Goal: Task Accomplishment & Management: Complete application form

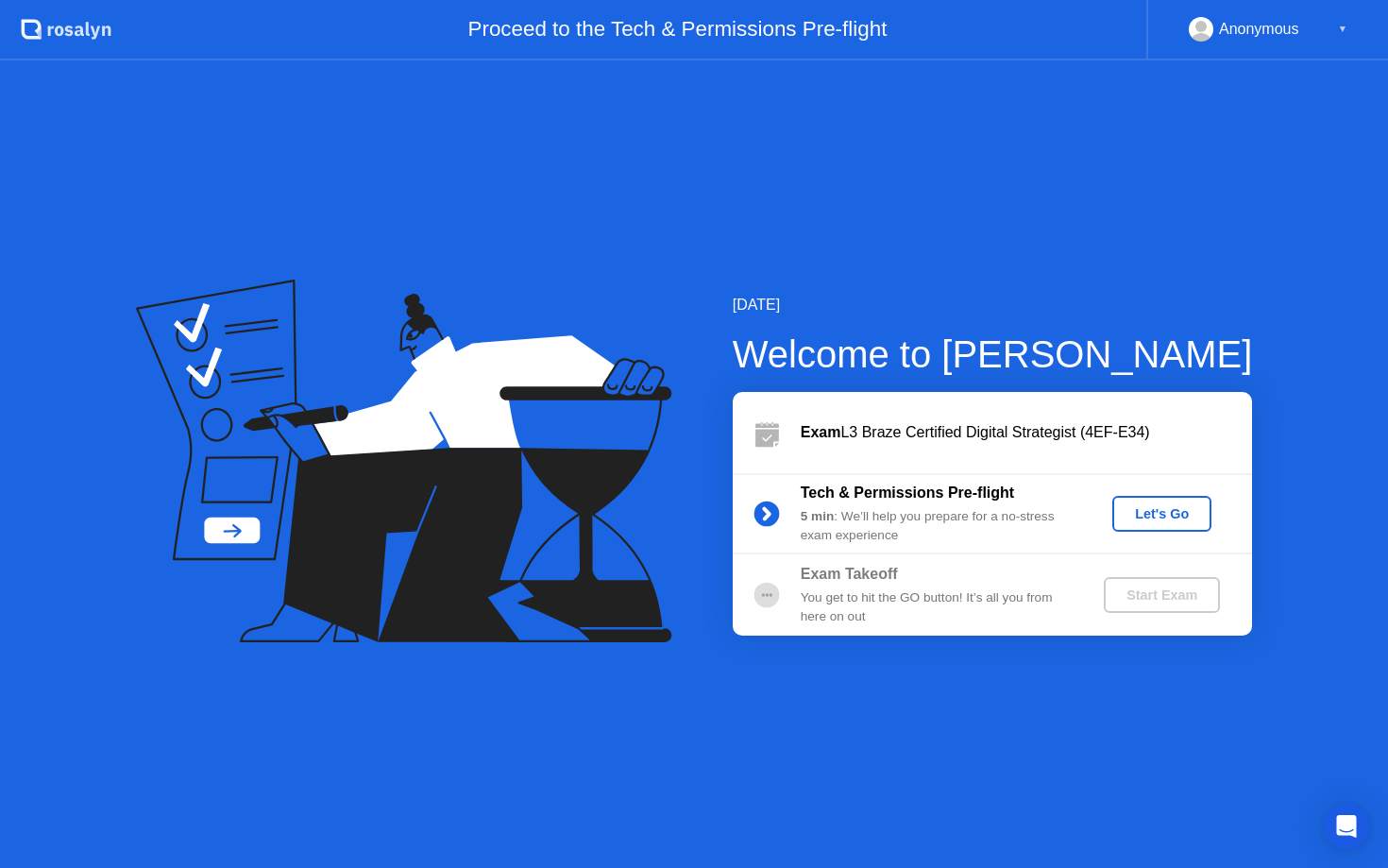
drag, startPoint x: 906, startPoint y: 492, endPoint x: 876, endPoint y: 523, distance: 43.1
click at [905, 492] on b "Tech & Permissions Pre-flight" at bounding box center [907, 492] width 213 height 16
click at [1174, 510] on div "Let's Go" at bounding box center [1161, 513] width 84 height 15
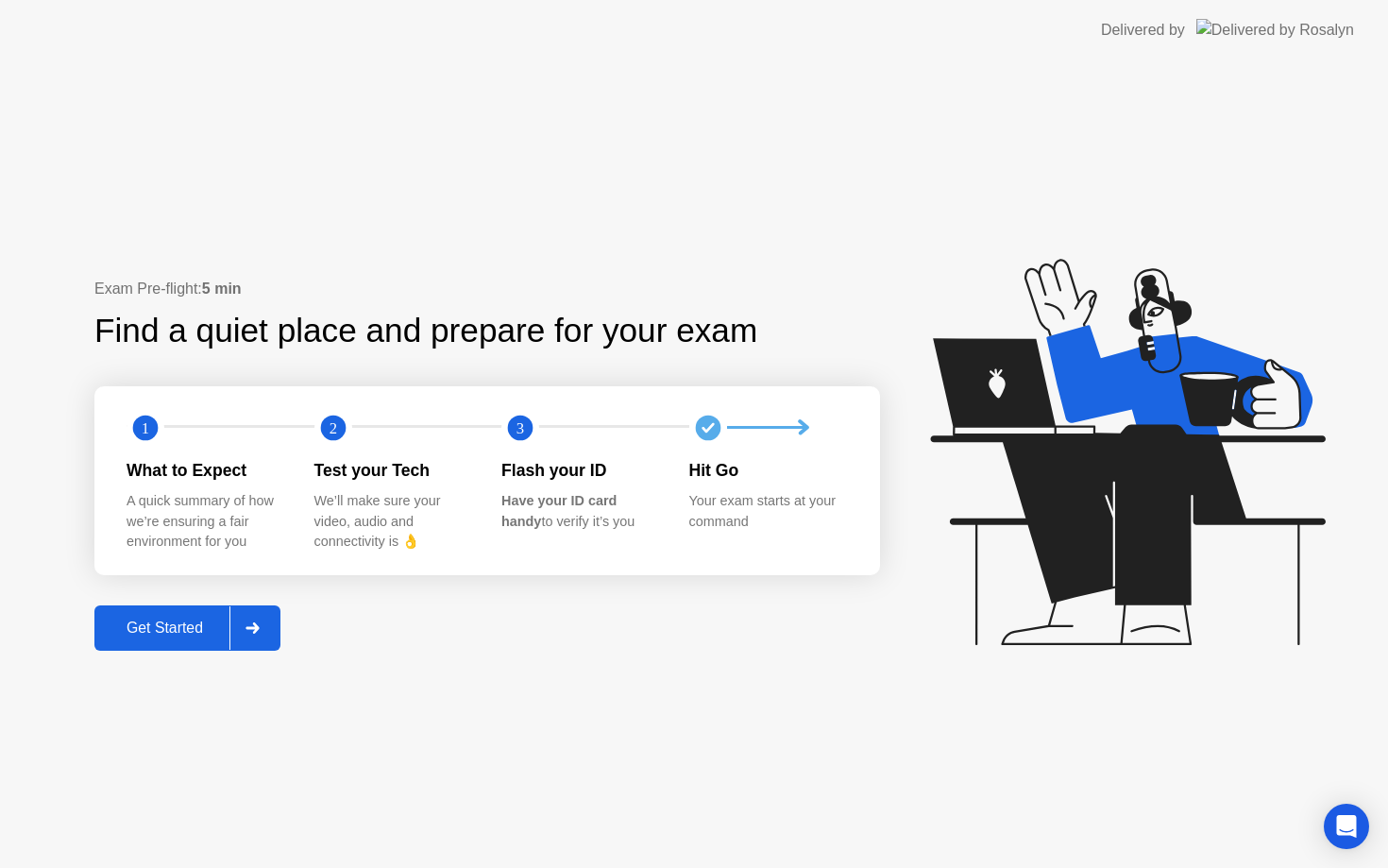
click at [236, 575] on div "Exam Pre-flight: 5 min Find a quiet place and prepare for your exam 1 2 3 What …" at bounding box center [487, 463] width 785 height 373
drag, startPoint x: 260, startPoint y: 554, endPoint x: 129, endPoint y: 466, distance: 157.8
click at [107, 462] on div "1 2 3 What to Expect A quick summary of how we’re ensuring a fair environment f…" at bounding box center [487, 481] width 785 height 189
drag, startPoint x: 132, startPoint y: 468, endPoint x: 484, endPoint y: 755, distance: 454.2
click at [132, 471] on div "What to Expect" at bounding box center [205, 470] width 157 height 25
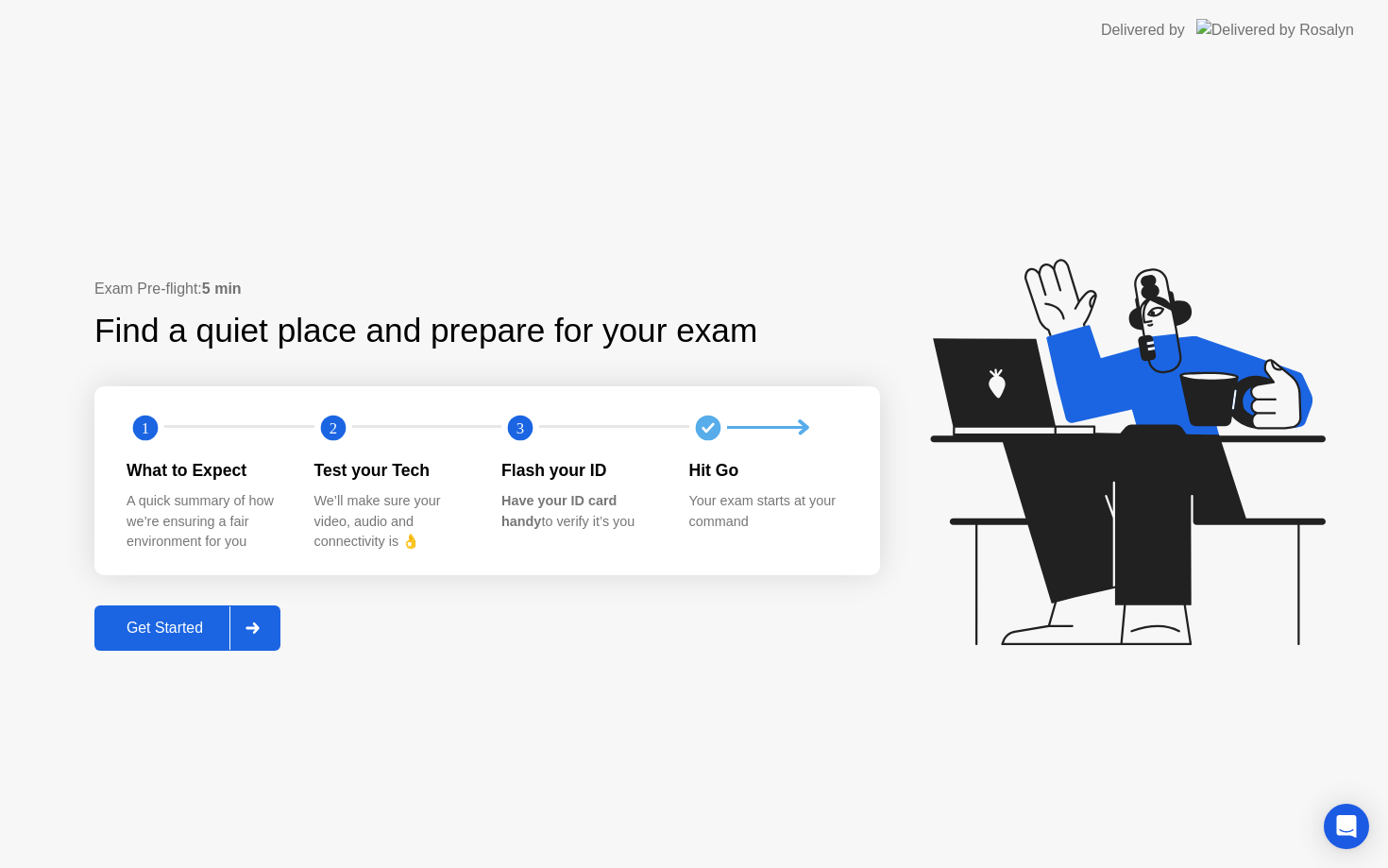
click at [177, 630] on div "Get Started" at bounding box center [165, 627] width 130 height 17
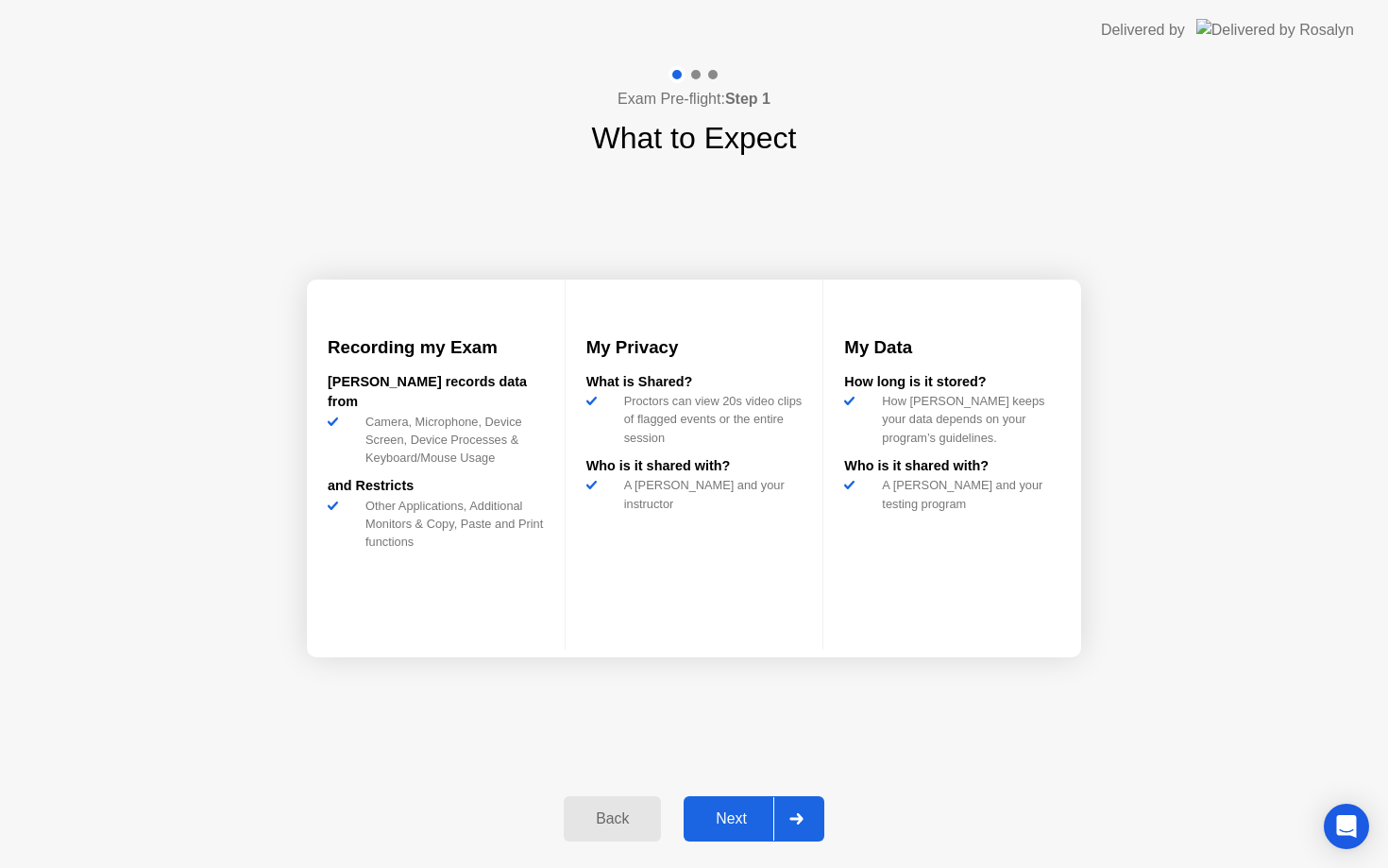
click at [793, 820] on icon at bounding box center [796, 819] width 14 height 12
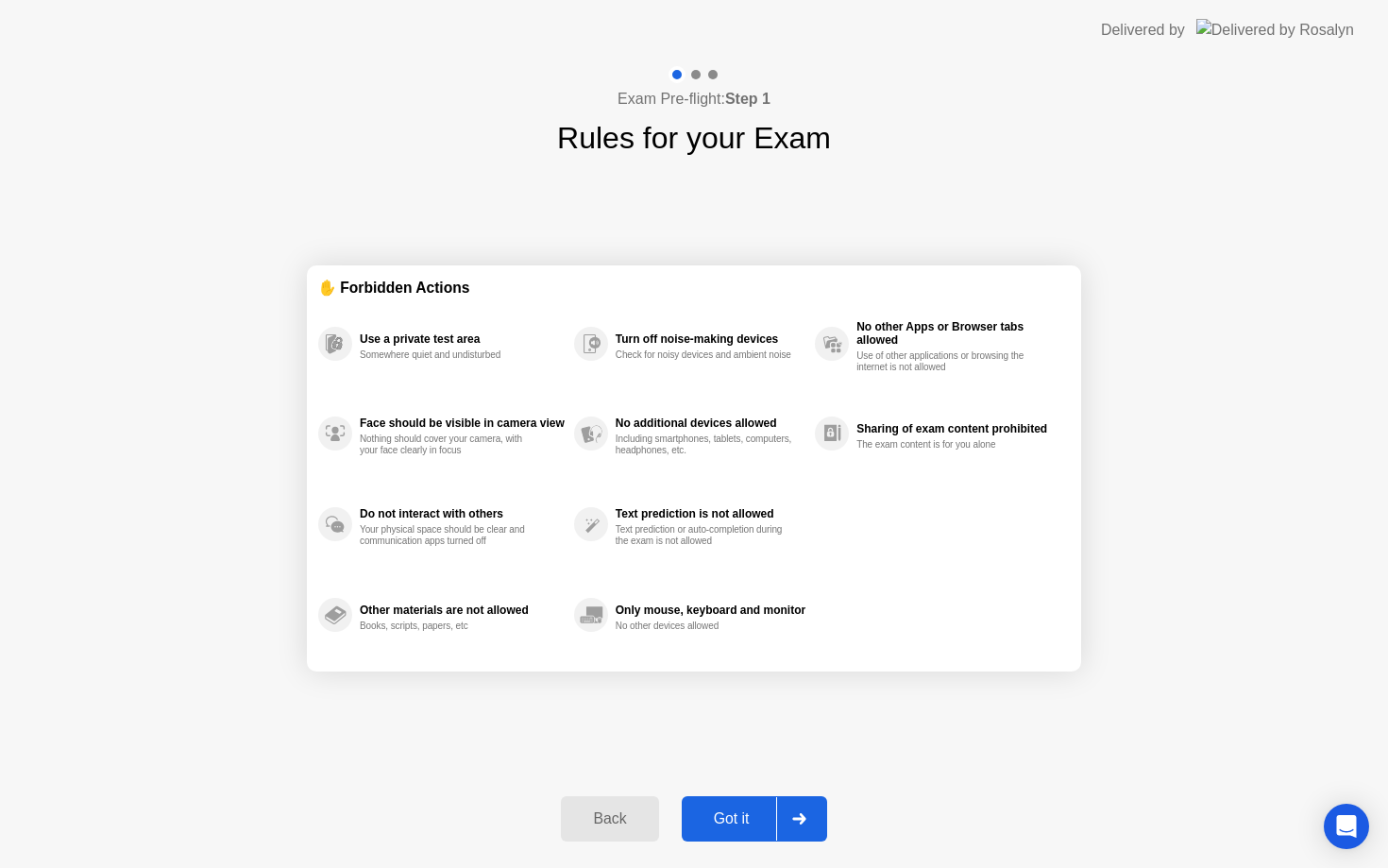
click at [804, 817] on icon at bounding box center [798, 819] width 13 height 12
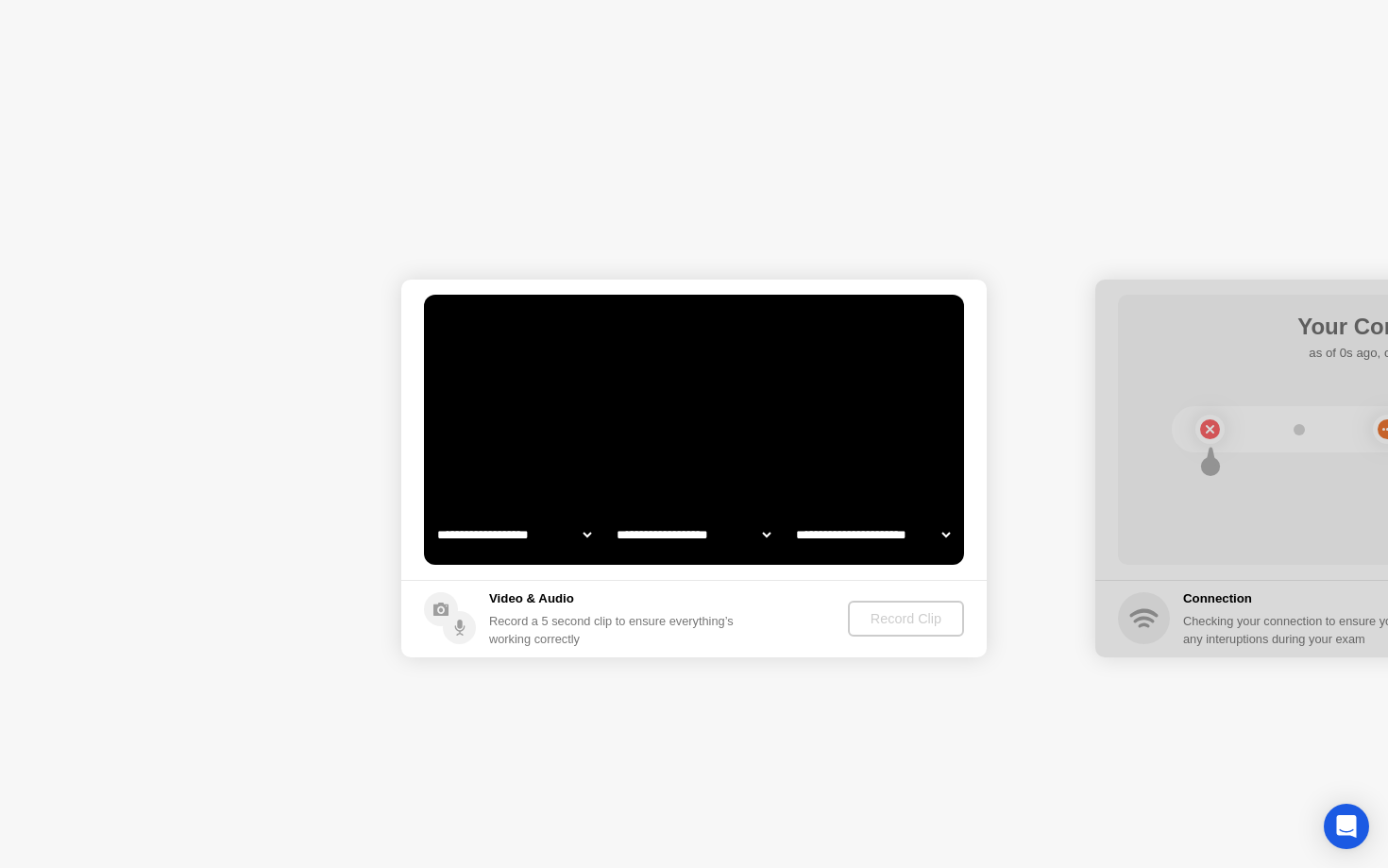
select select "**********"
select select "*******"
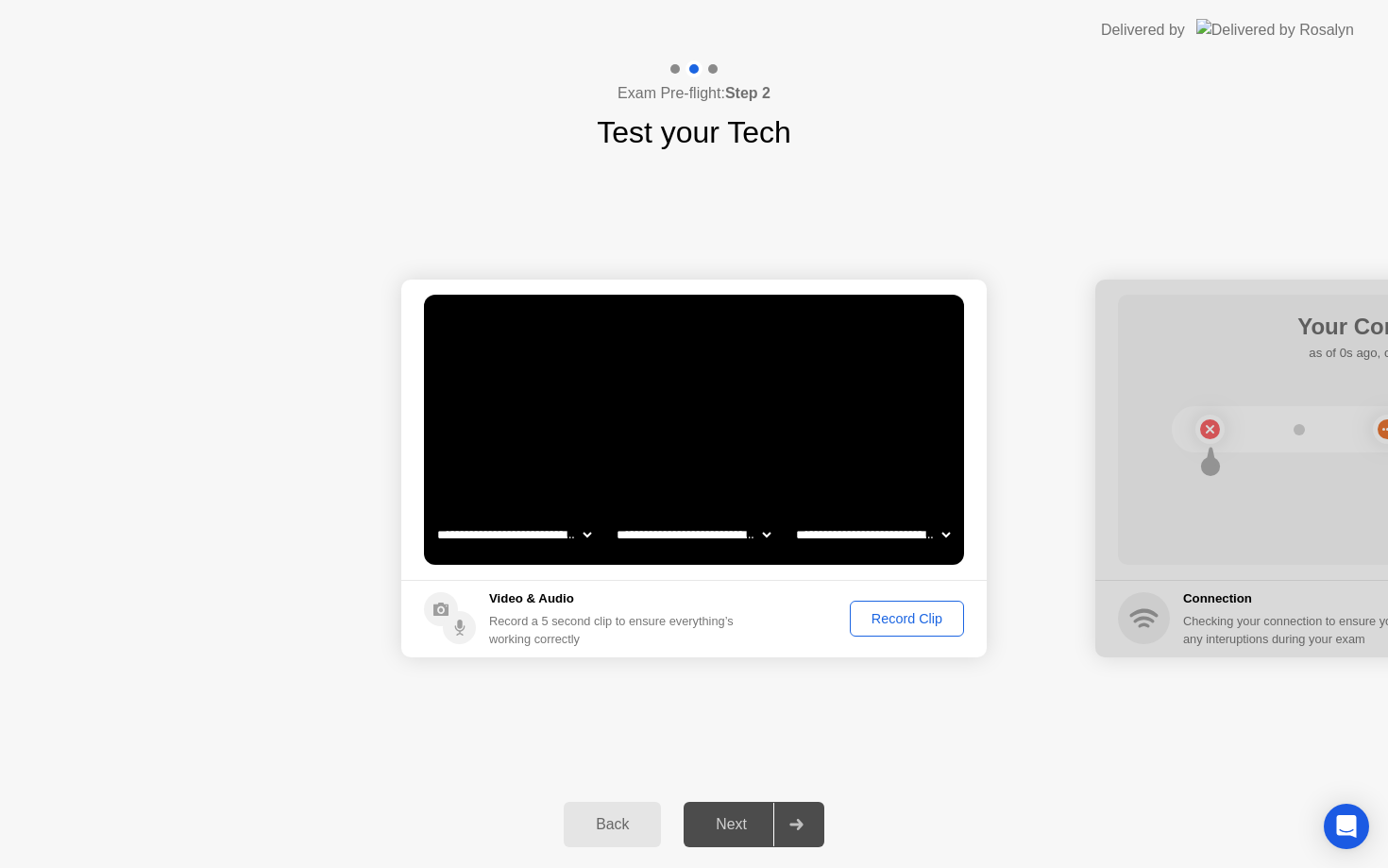
click at [913, 626] on div "Record Clip" at bounding box center [906, 618] width 101 height 15
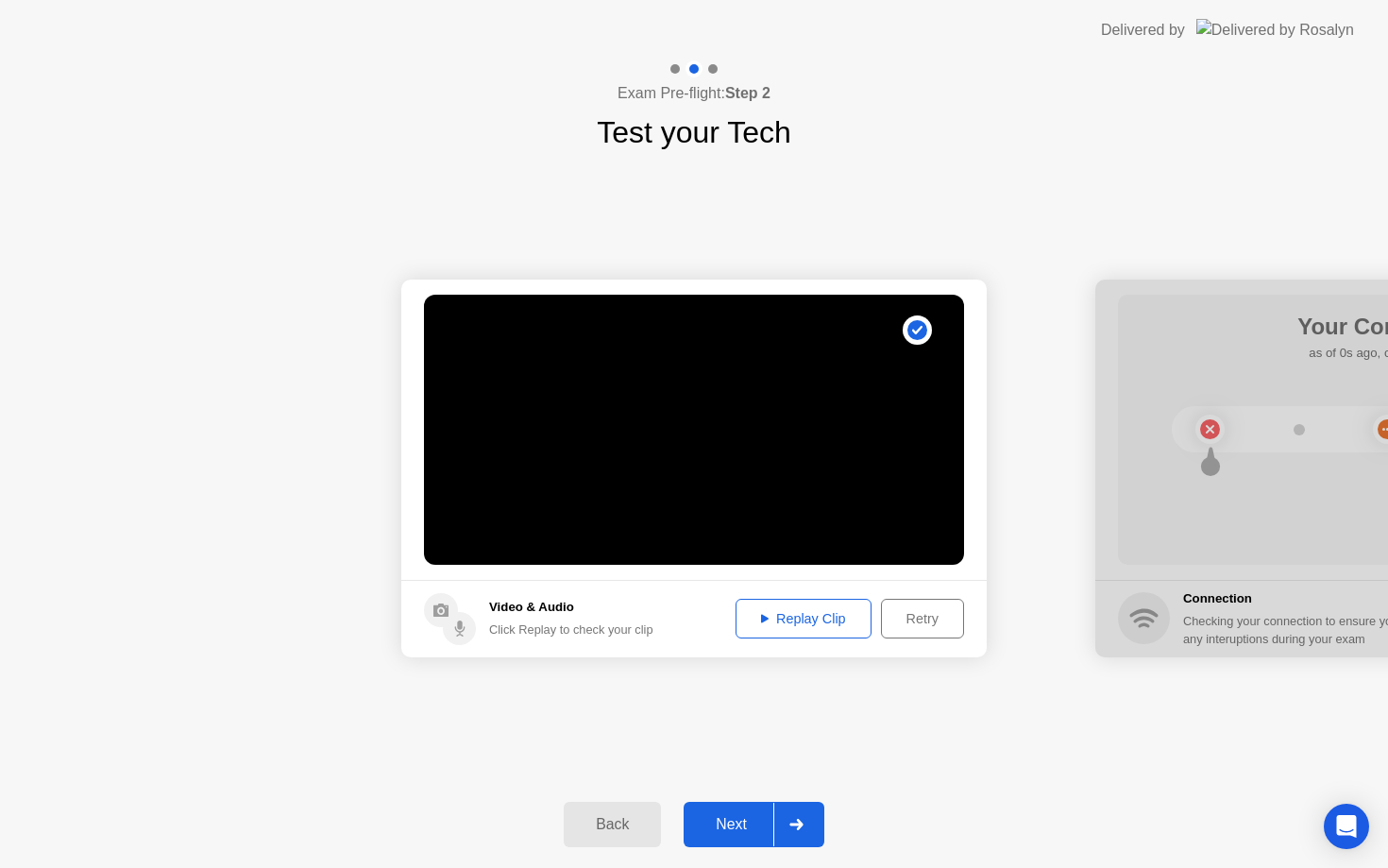
click at [753, 826] on div "Next" at bounding box center [730, 824] width 84 height 17
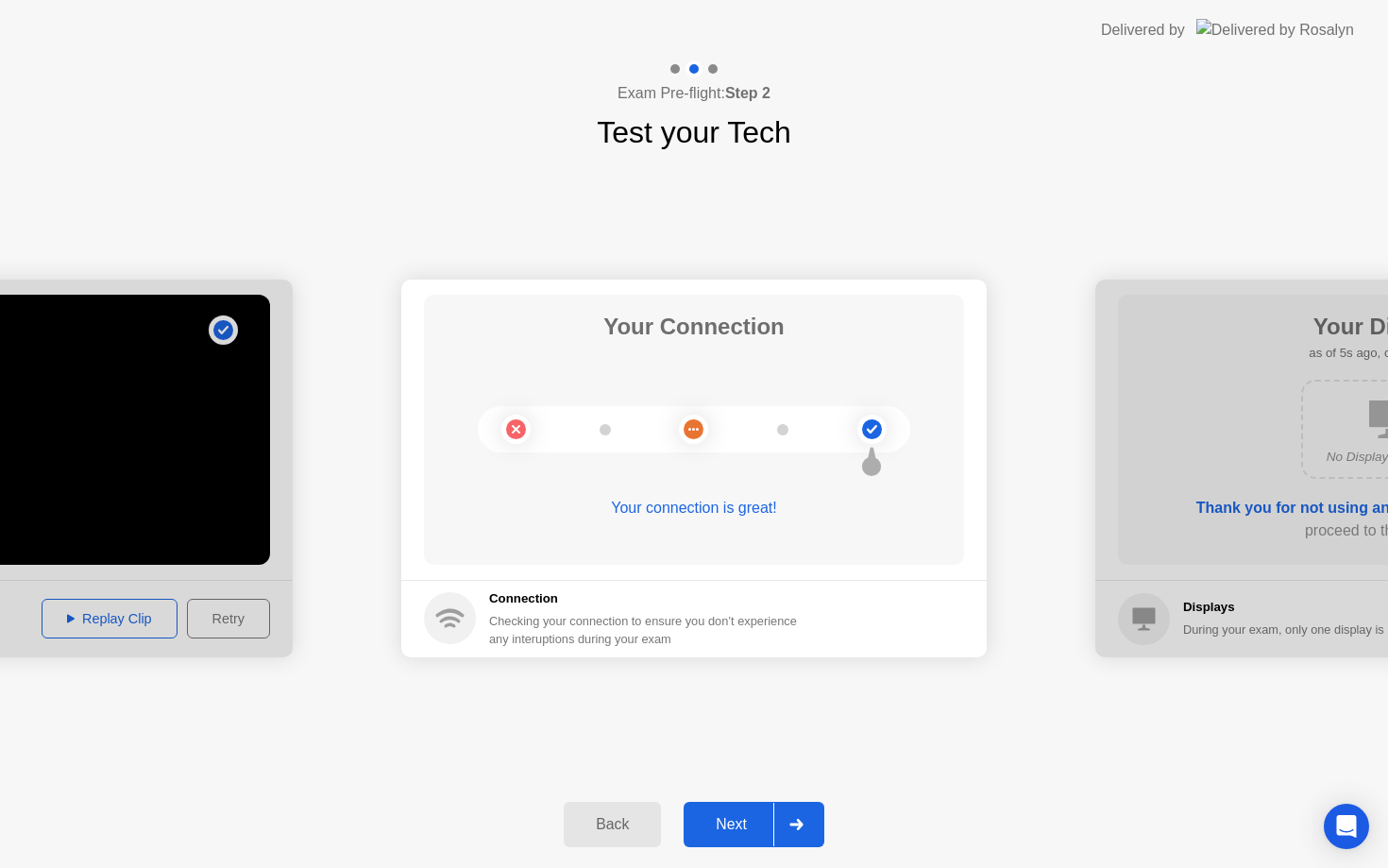
click at [753, 823] on div "Next" at bounding box center [730, 824] width 84 height 17
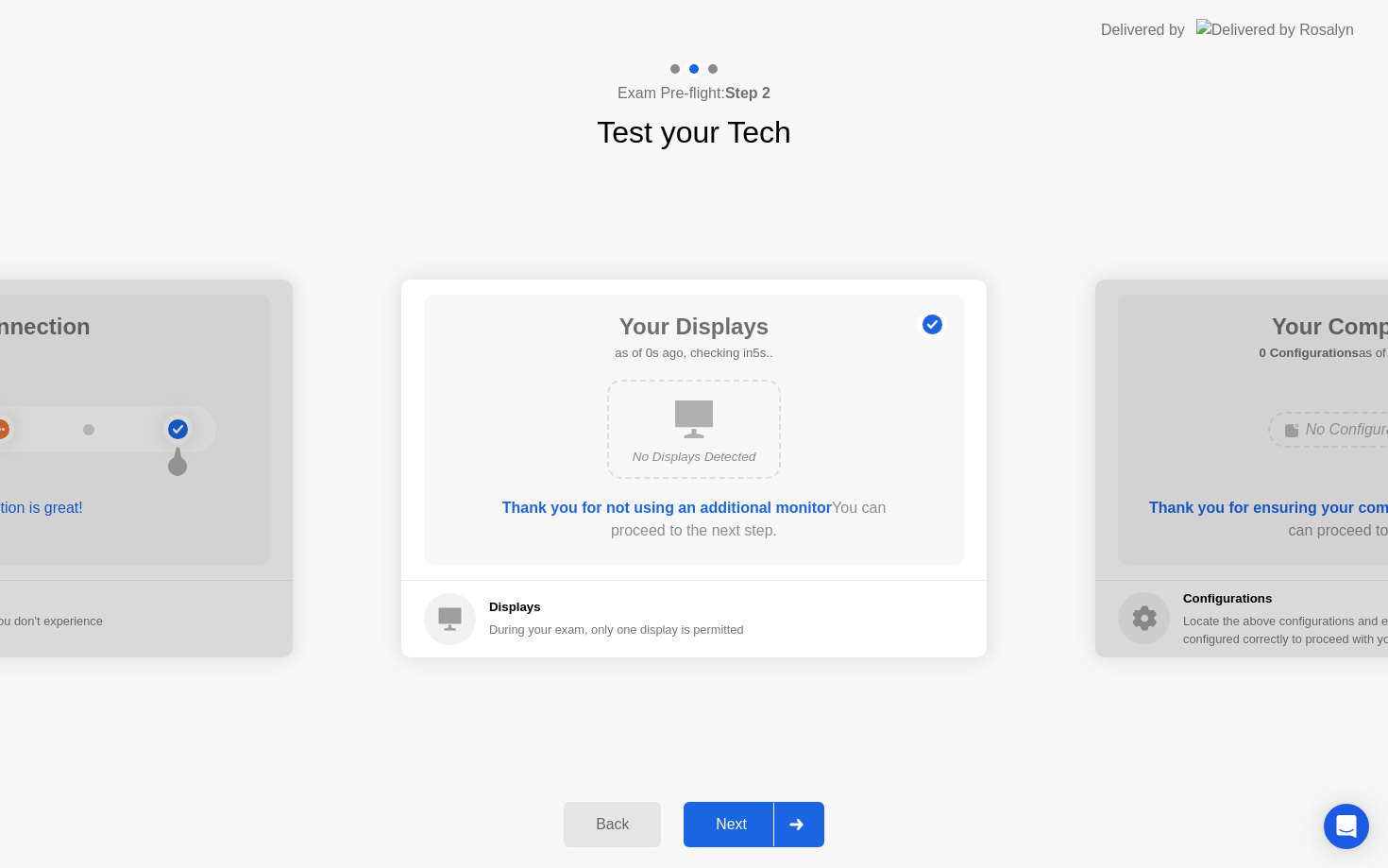
click at [753, 823] on div "Next" at bounding box center [730, 824] width 84 height 17
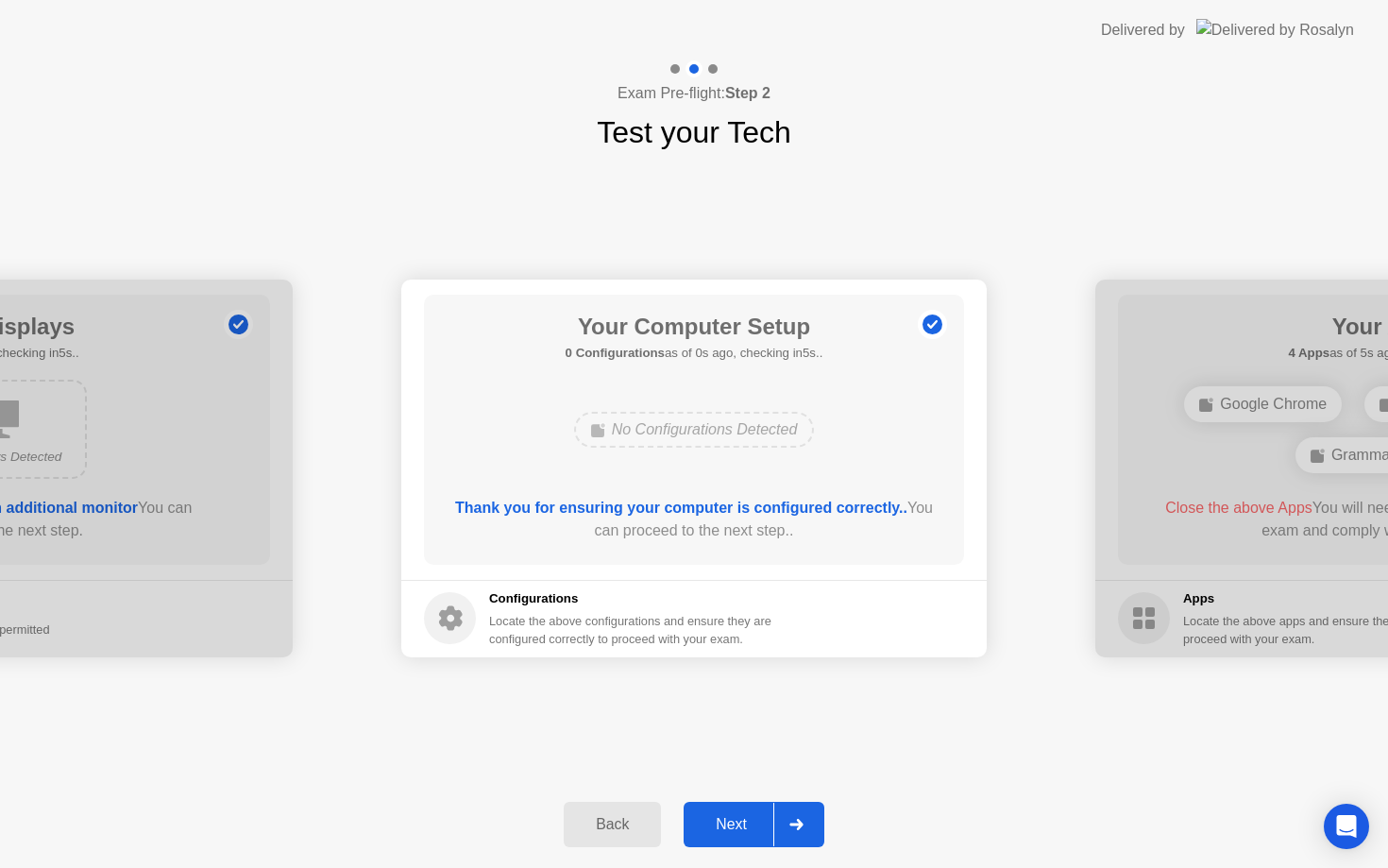
click at [753, 823] on div "Next" at bounding box center [730, 824] width 84 height 17
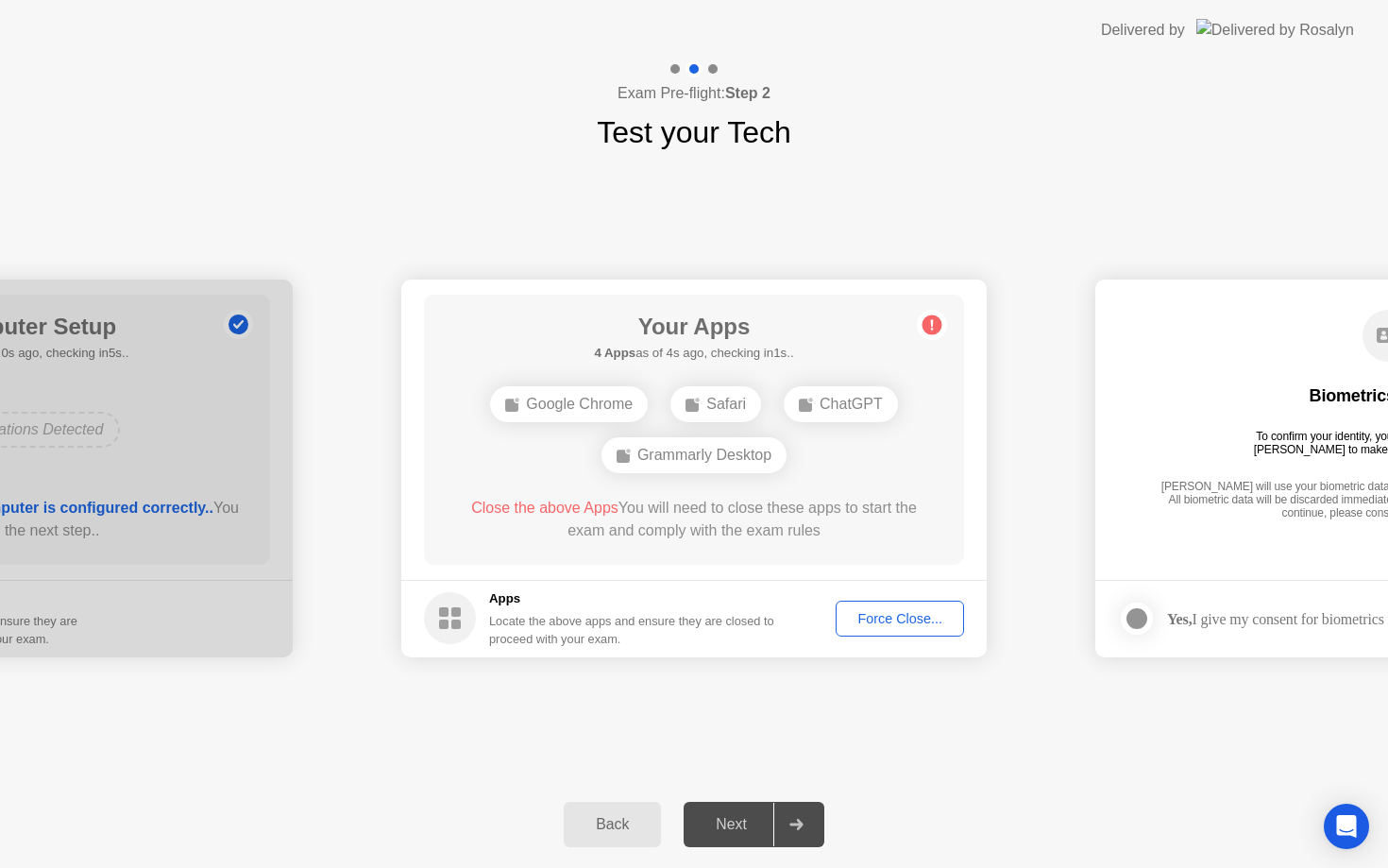
click at [783, 422] on div "ChatGPT" at bounding box center [840, 404] width 114 height 36
click at [887, 629] on button "Force Close..." at bounding box center [899, 618] width 129 height 36
drag, startPoint x: 862, startPoint y: 465, endPoint x: 780, endPoint y: 465, distance: 82.0
drag, startPoint x: 734, startPoint y: 440, endPoint x: 696, endPoint y: 466, distance: 46.0
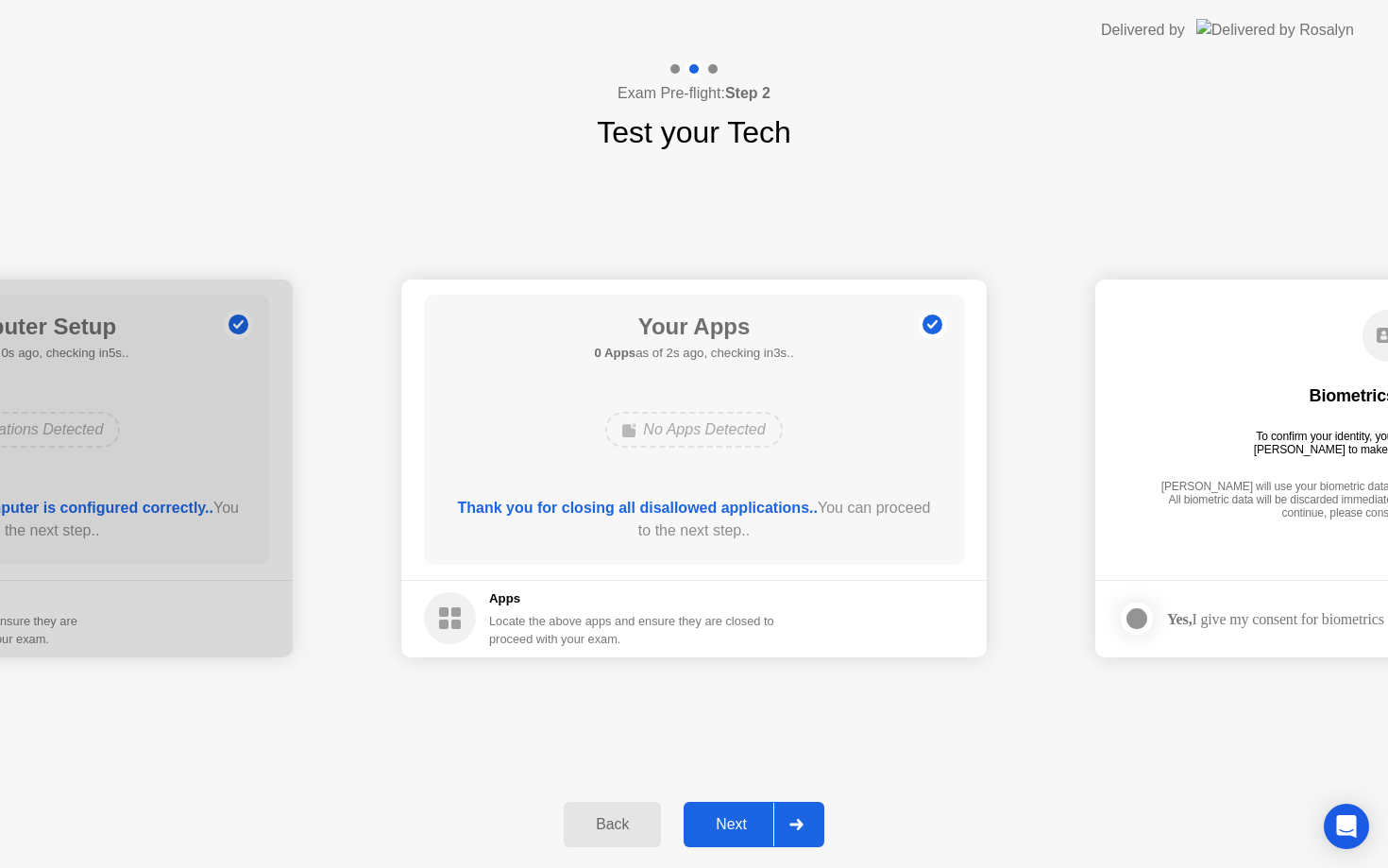
click at [789, 824] on icon at bounding box center [796, 825] width 14 height 12
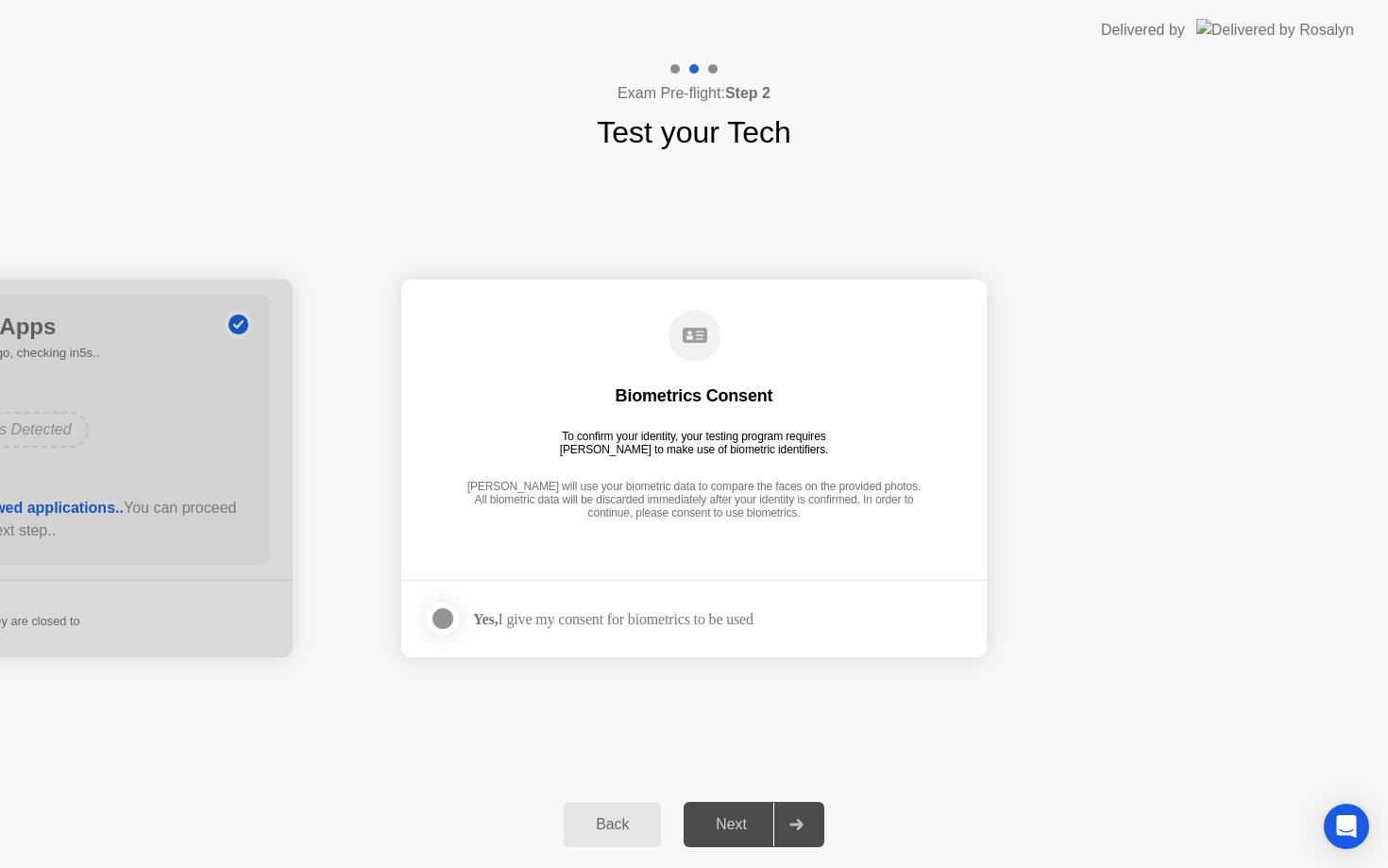
click at [443, 621] on div at bounding box center [442, 618] width 23 height 23
click at [798, 824] on icon at bounding box center [795, 825] width 13 height 12
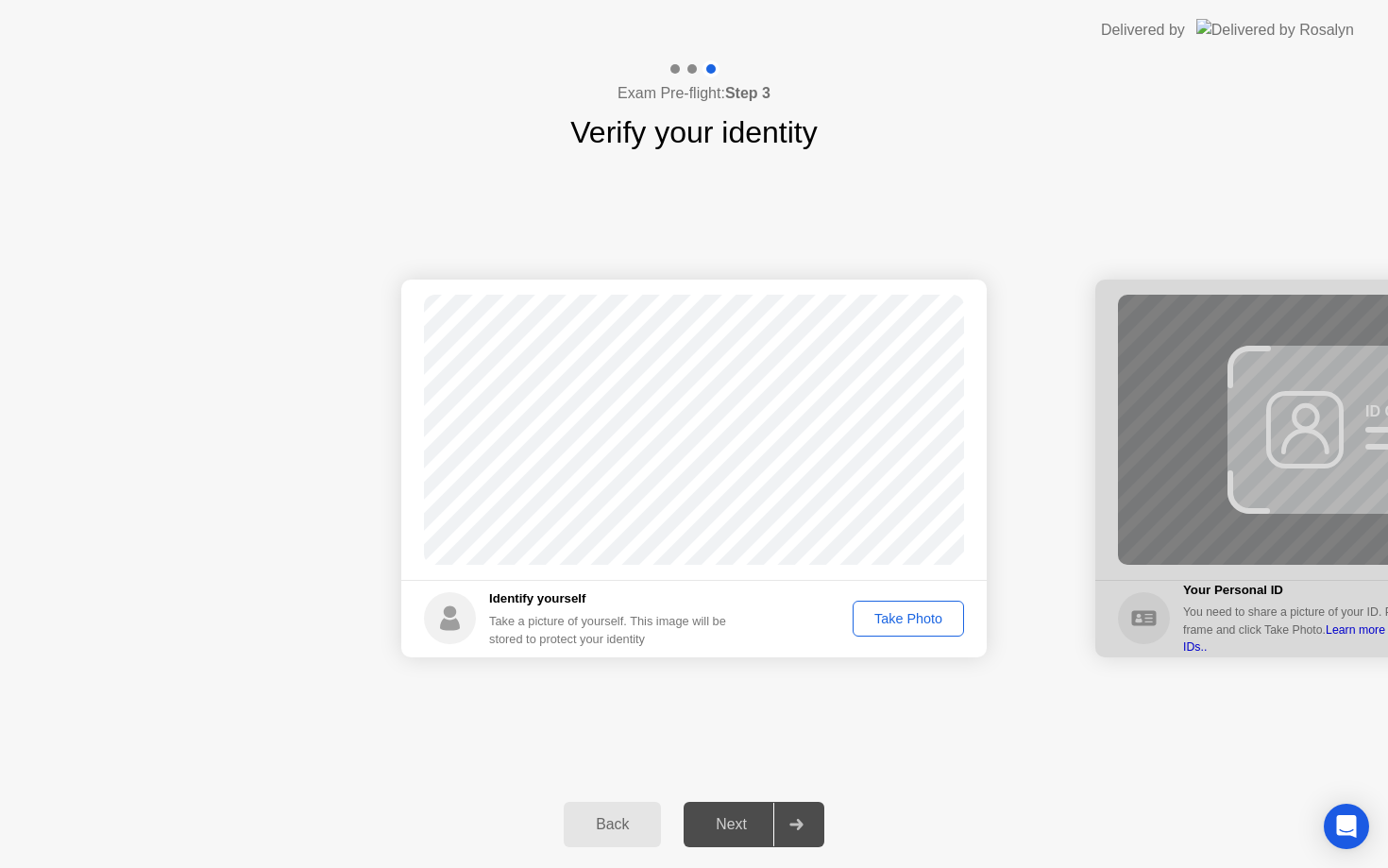
click at [893, 625] on div "Take Photo" at bounding box center [908, 618] width 98 height 15
click at [923, 633] on footer "Identify yourself Take a picture of yourself. This image will be stored to prot…" at bounding box center [694, 618] width 586 height 78
click at [922, 626] on div "Retake" at bounding box center [920, 618] width 74 height 15
click at [908, 618] on div "Take Photo" at bounding box center [908, 618] width 98 height 15
click at [805, 826] on div at bounding box center [796, 825] width 45 height 43
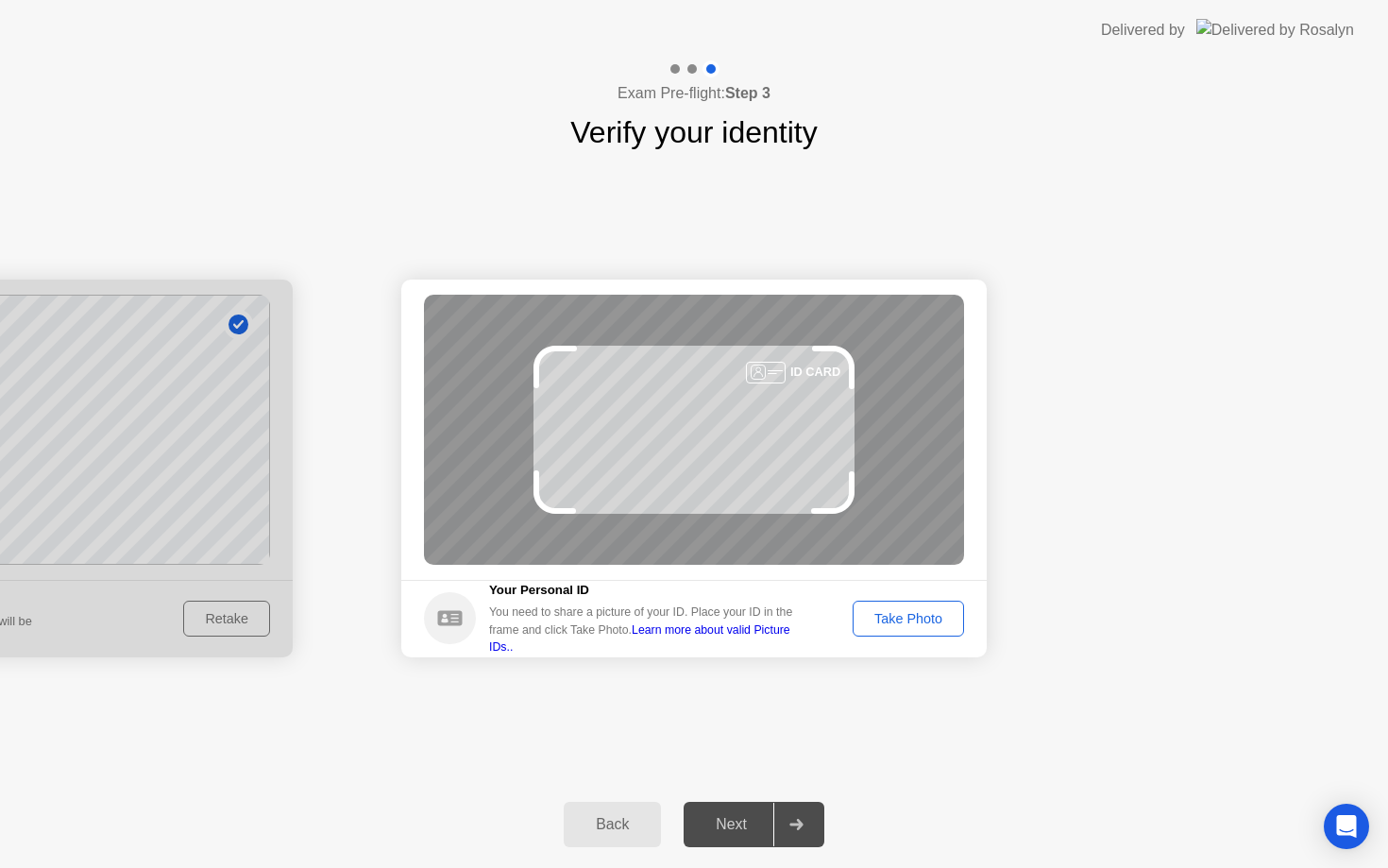
click at [887, 614] on div "Take Photo" at bounding box center [908, 618] width 98 height 15
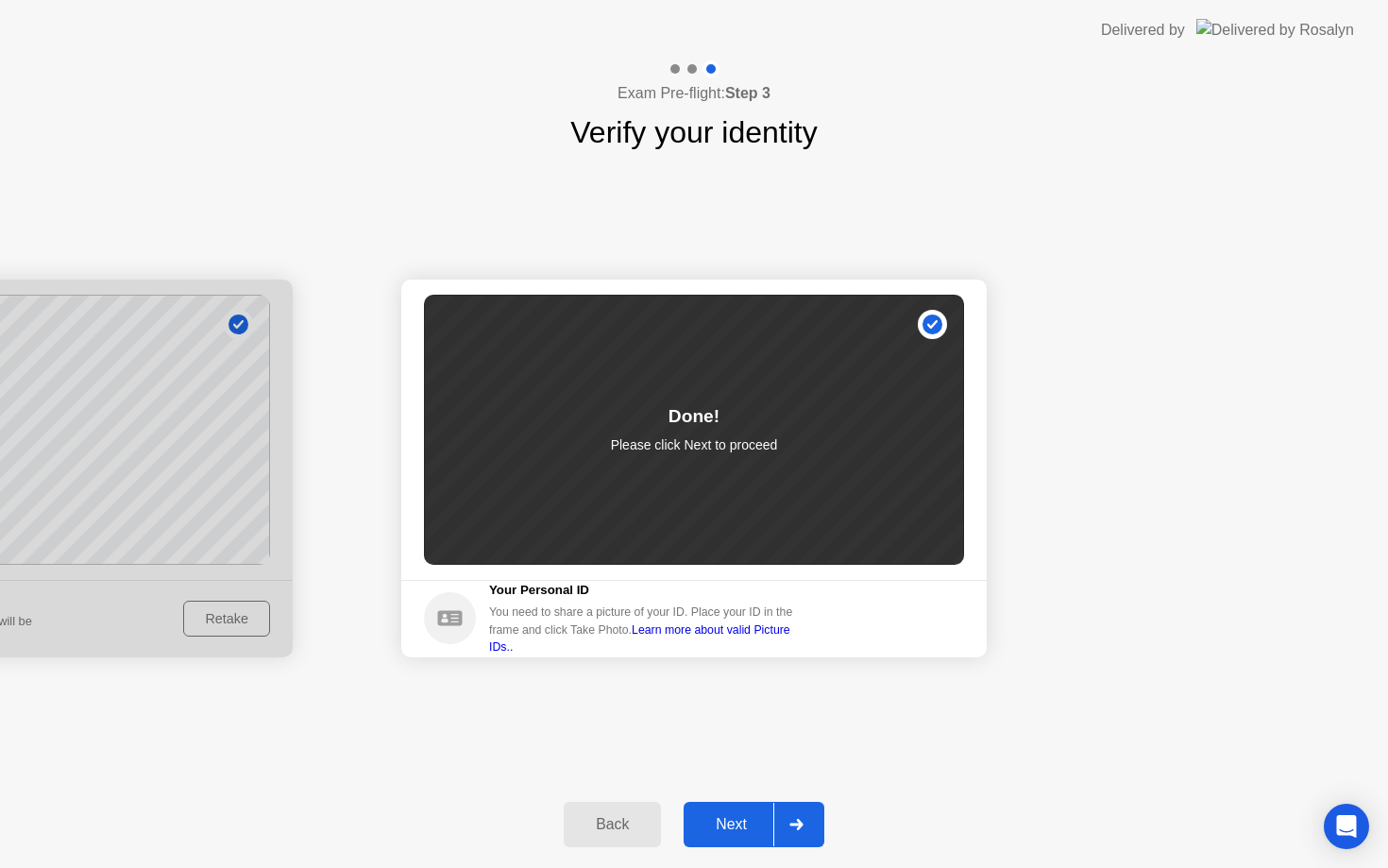
click at [731, 841] on button "Next" at bounding box center [753, 825] width 141 height 45
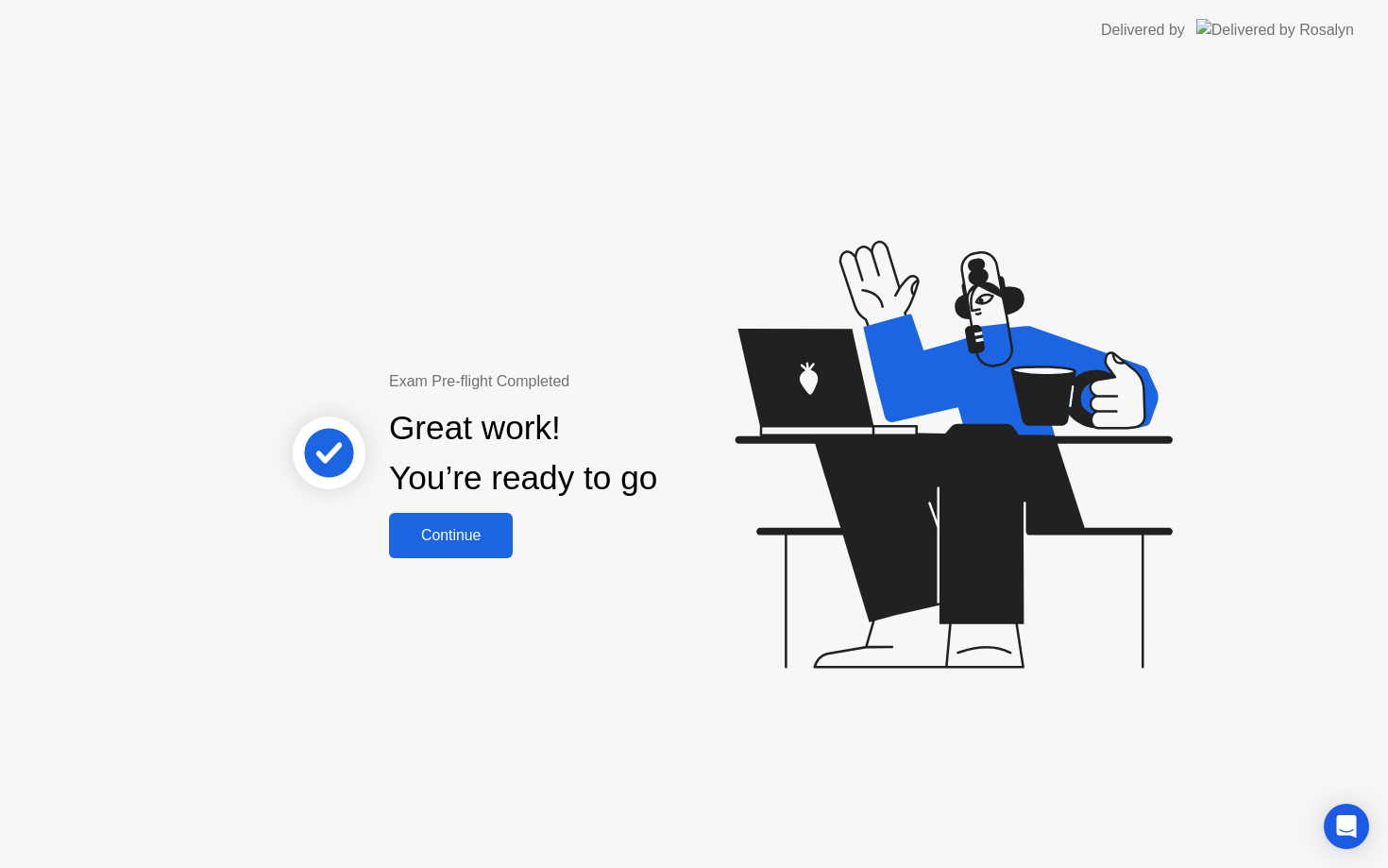
click at [469, 538] on div "Continue" at bounding box center [451, 535] width 112 height 17
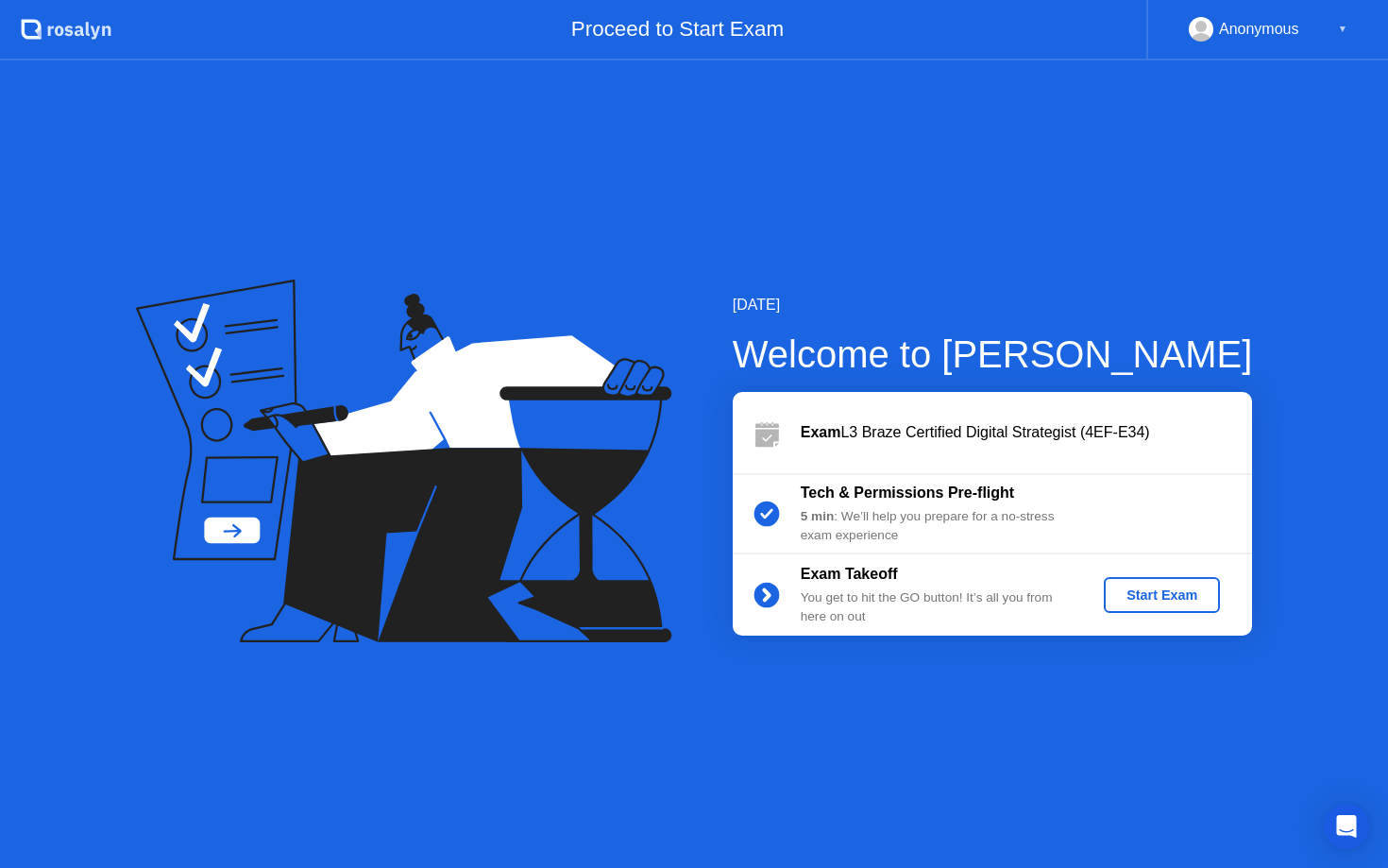
click at [1154, 594] on div "Start Exam" at bounding box center [1162, 595] width 101 height 15
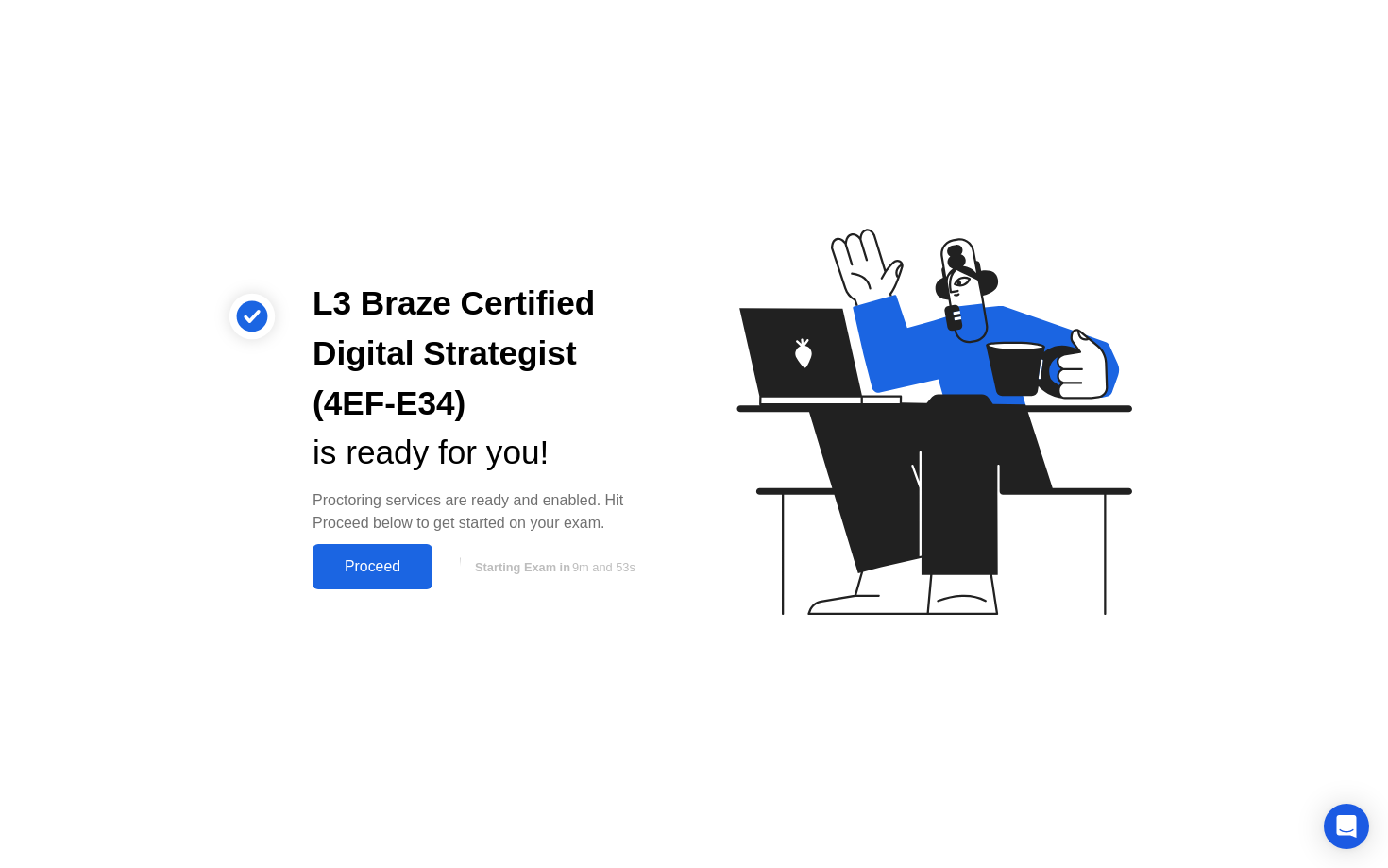
click at [395, 562] on div "Proceed" at bounding box center [373, 566] width 108 height 17
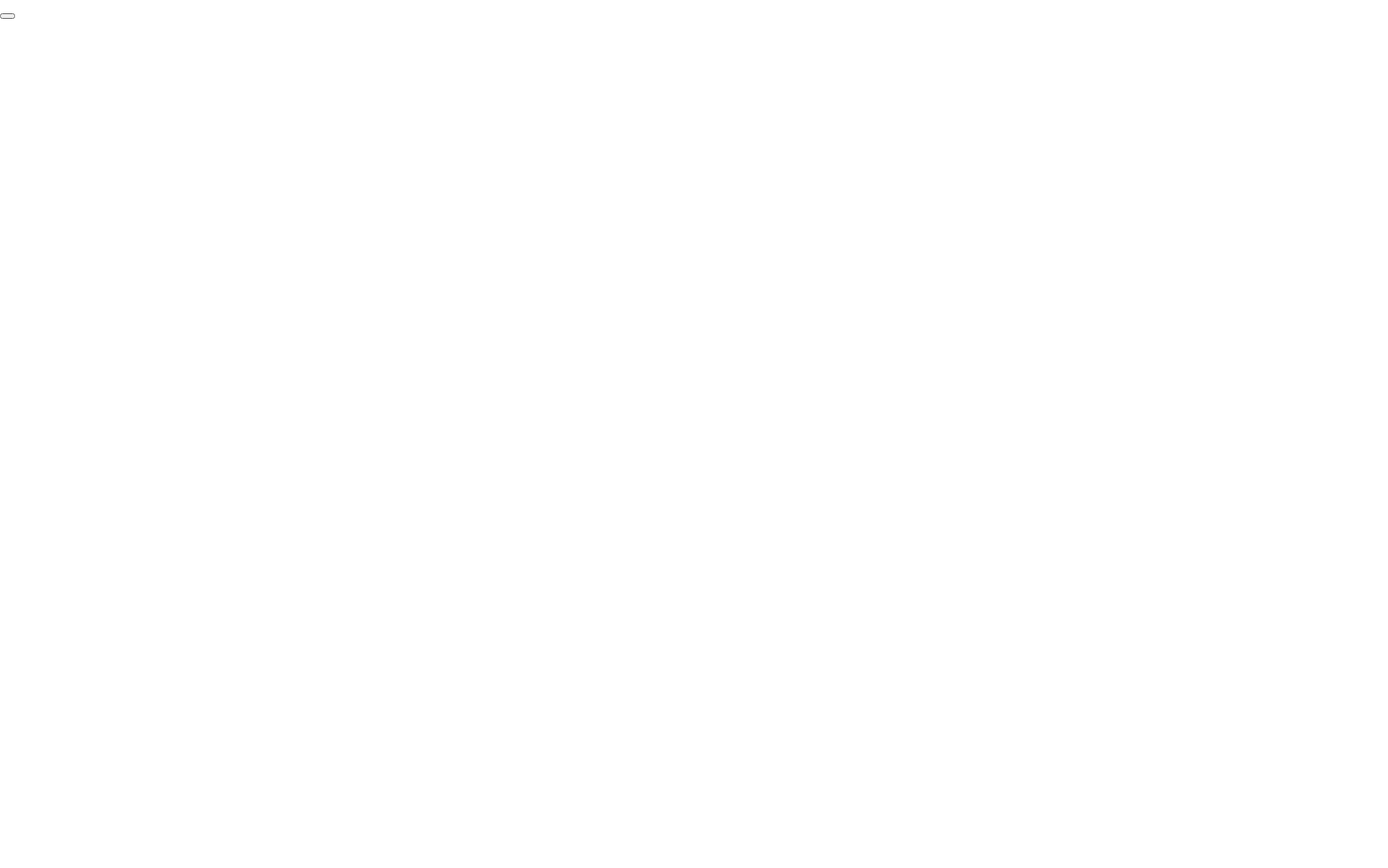
click at [15, 19] on button "End Proctoring Session" at bounding box center [7, 16] width 15 height 6
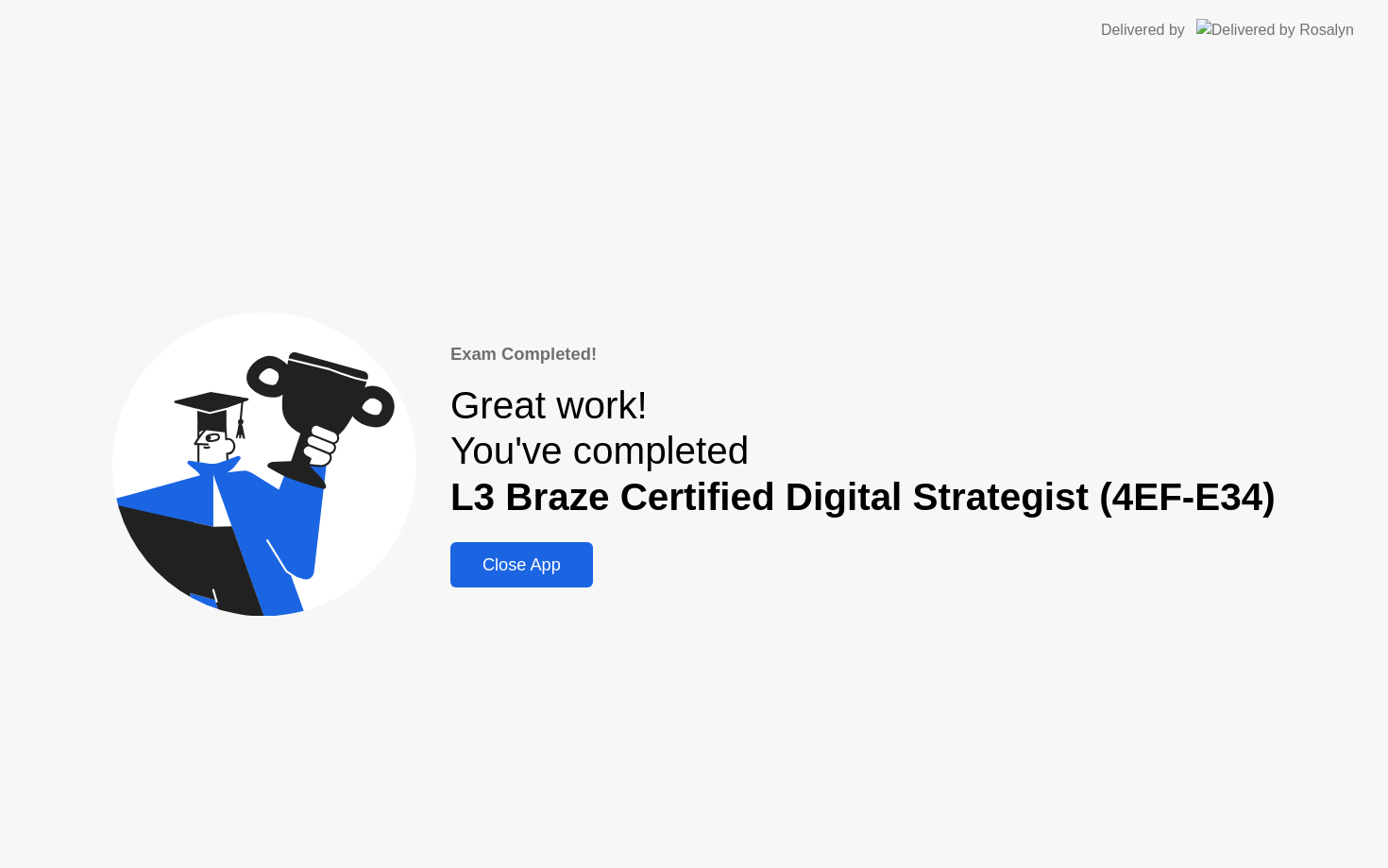
click at [525, 578] on button "Close App" at bounding box center [521, 564] width 143 height 45
